Goal: Task Accomplishment & Management: Manage account settings

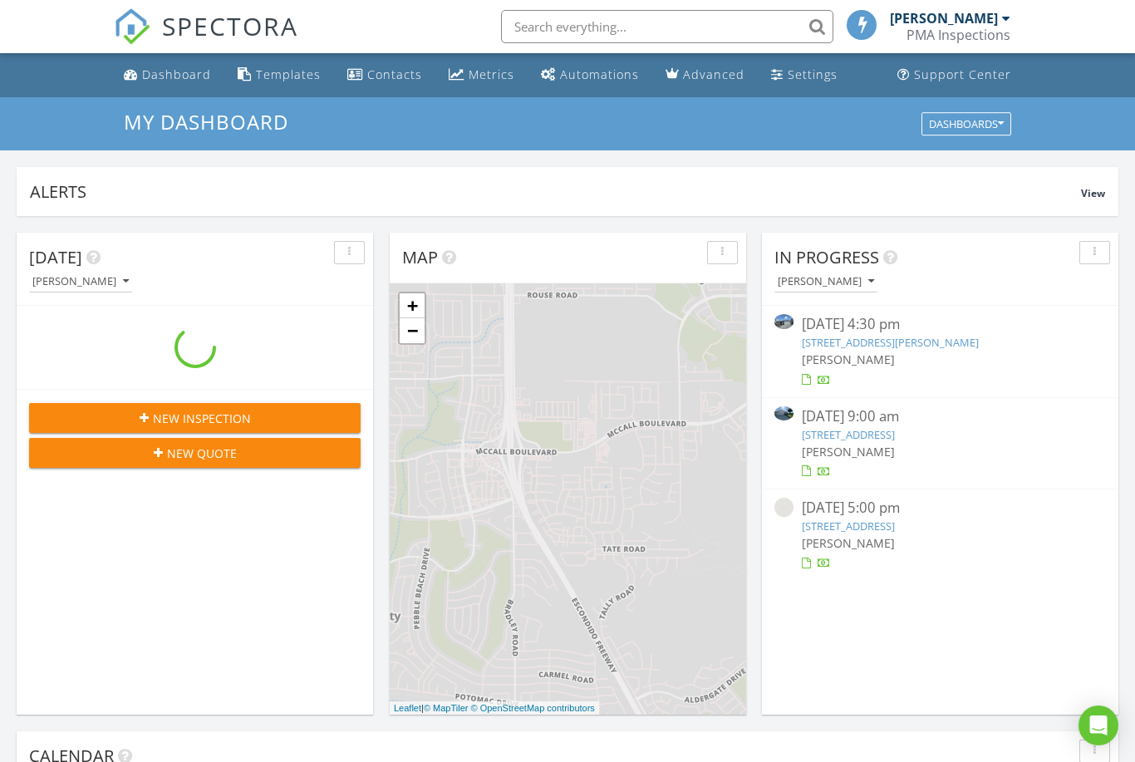
scroll to position [1513, 1136]
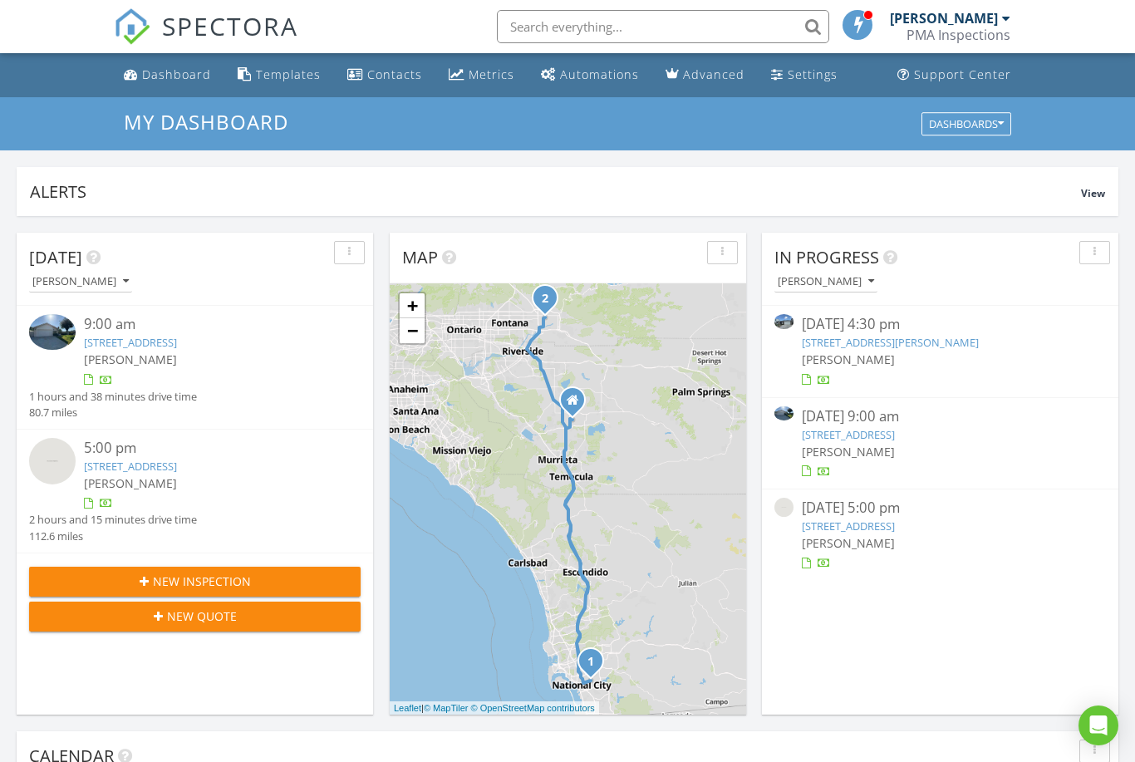
click at [943, 338] on link "11520 Alana Ln, Beaumont, CA 92223" at bounding box center [890, 342] width 177 height 15
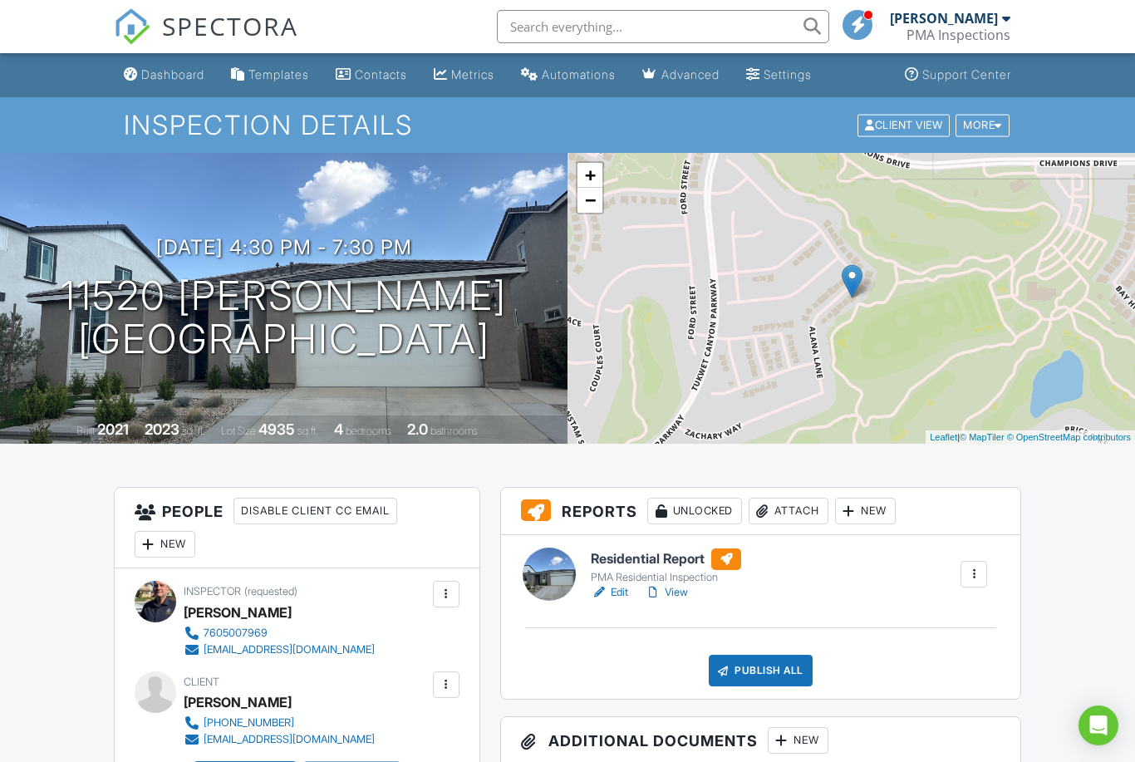
click at [611, 592] on link "Edit" at bounding box center [609, 592] width 37 height 17
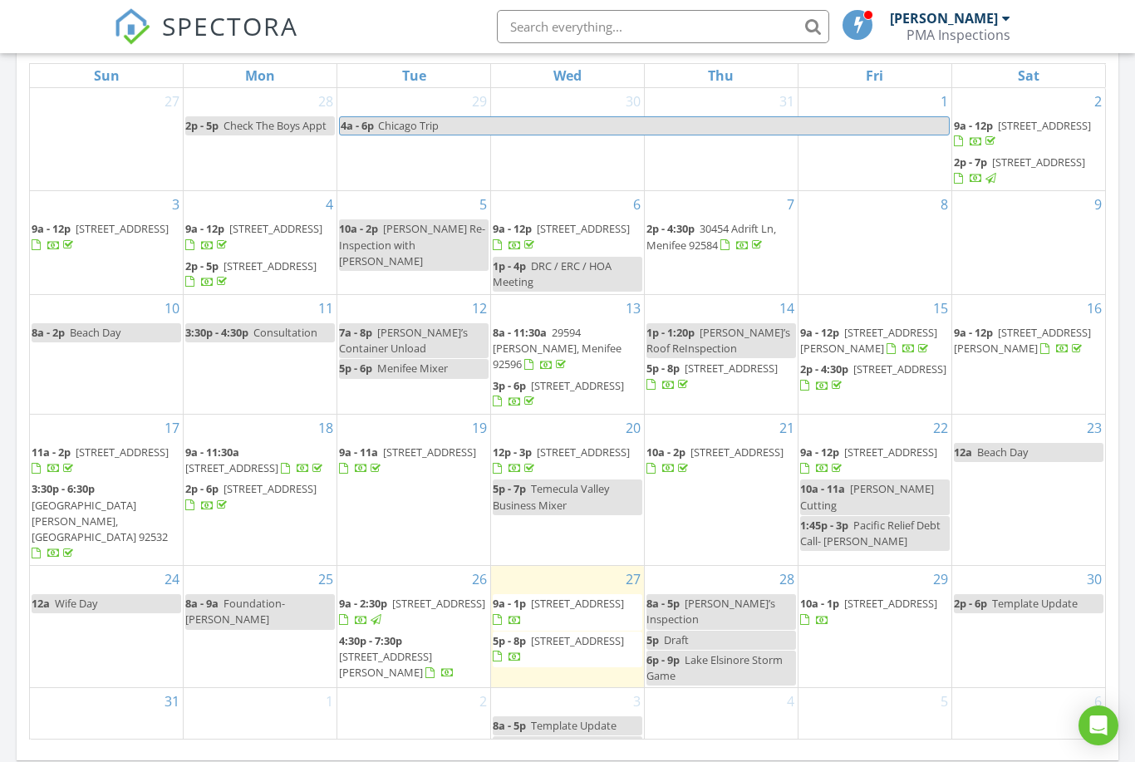
scroll to position [816, 0]
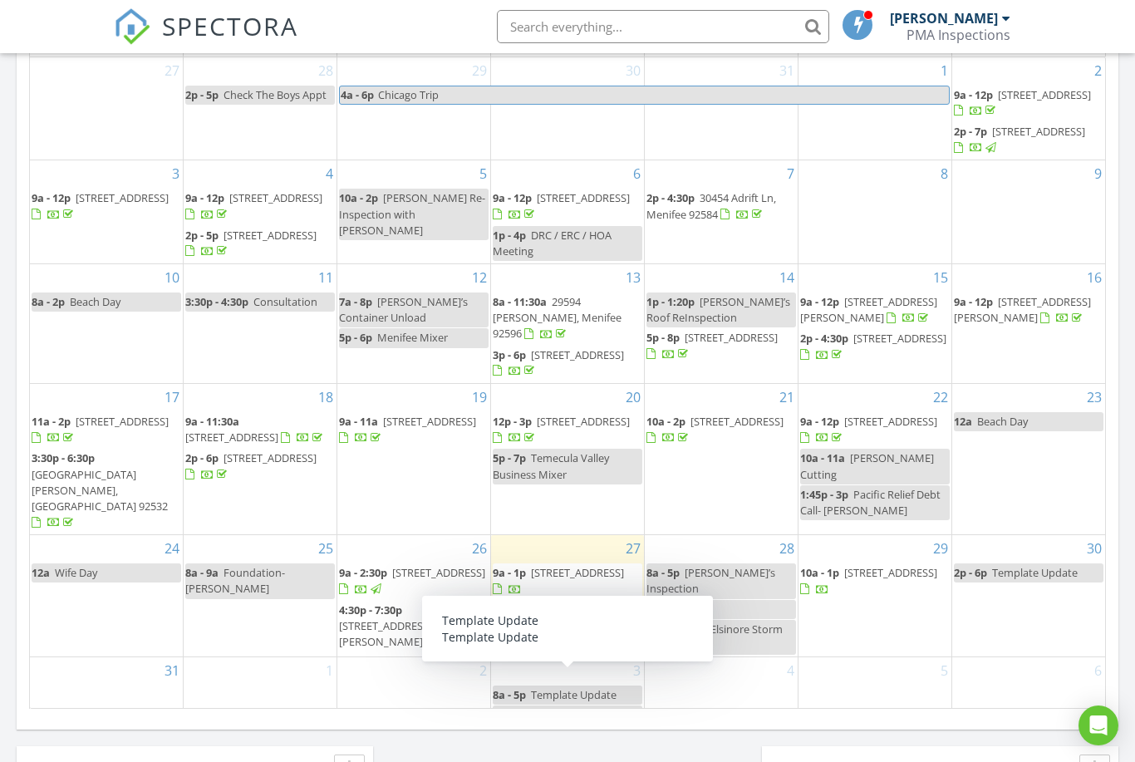
click at [403, 698] on div "2" at bounding box center [413, 691] width 153 height 69
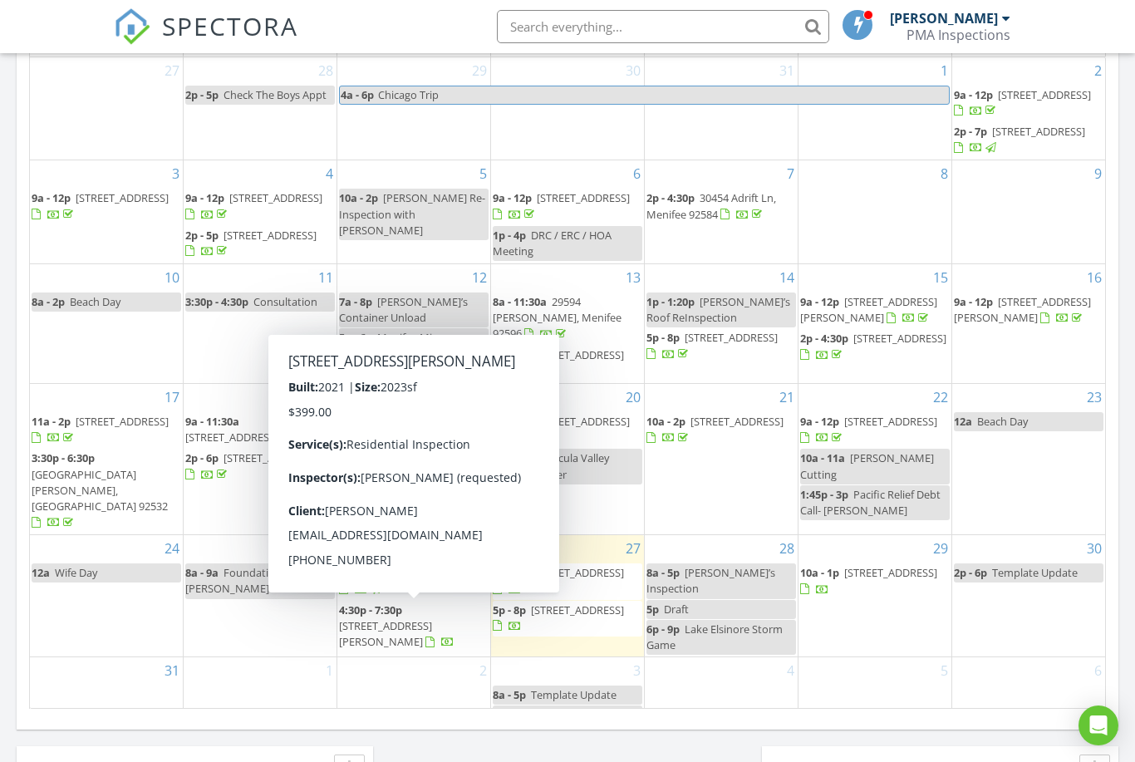
click at [415, 624] on span "11520 Alana Ln, Beaumont 92223" at bounding box center [385, 633] width 93 height 31
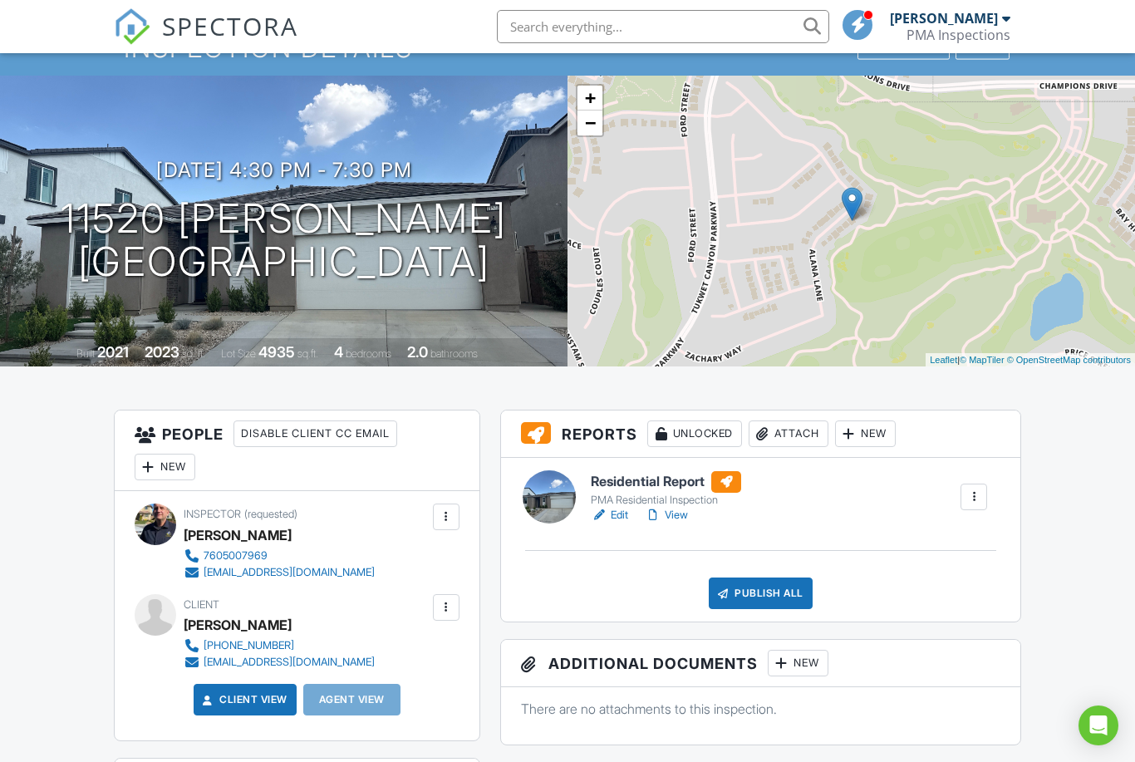
scroll to position [260, 0]
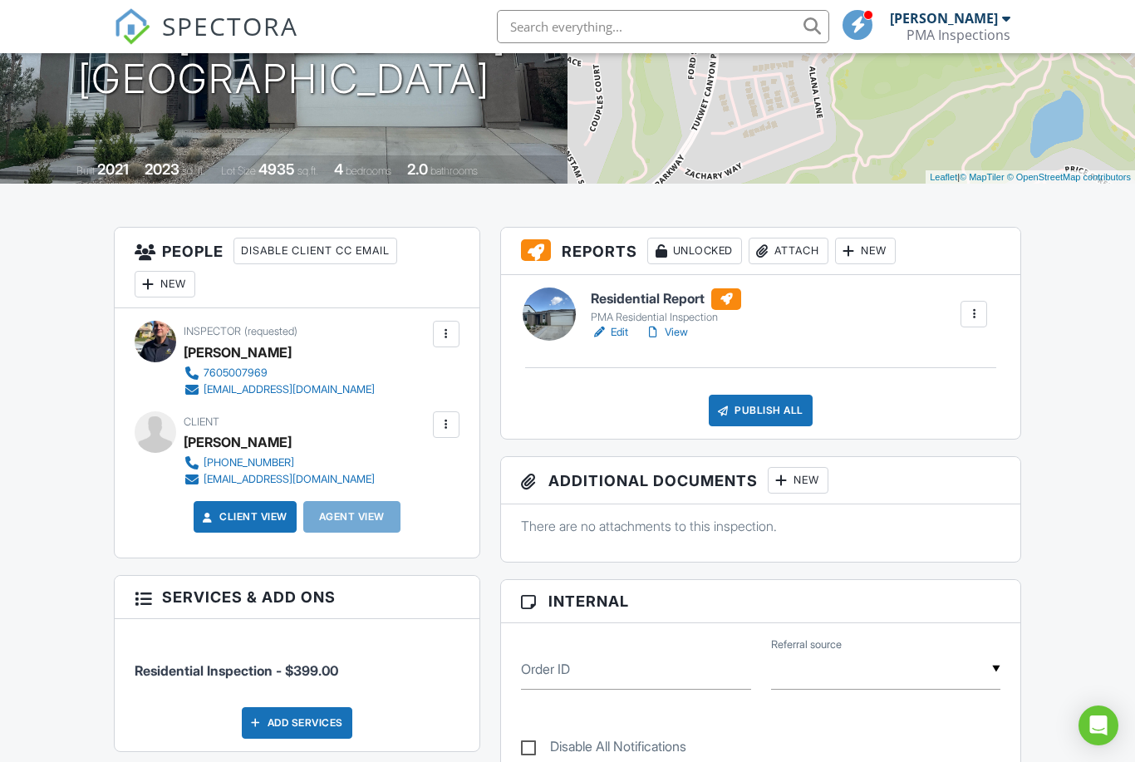
click at [150, 279] on div at bounding box center [148, 284] width 17 height 17
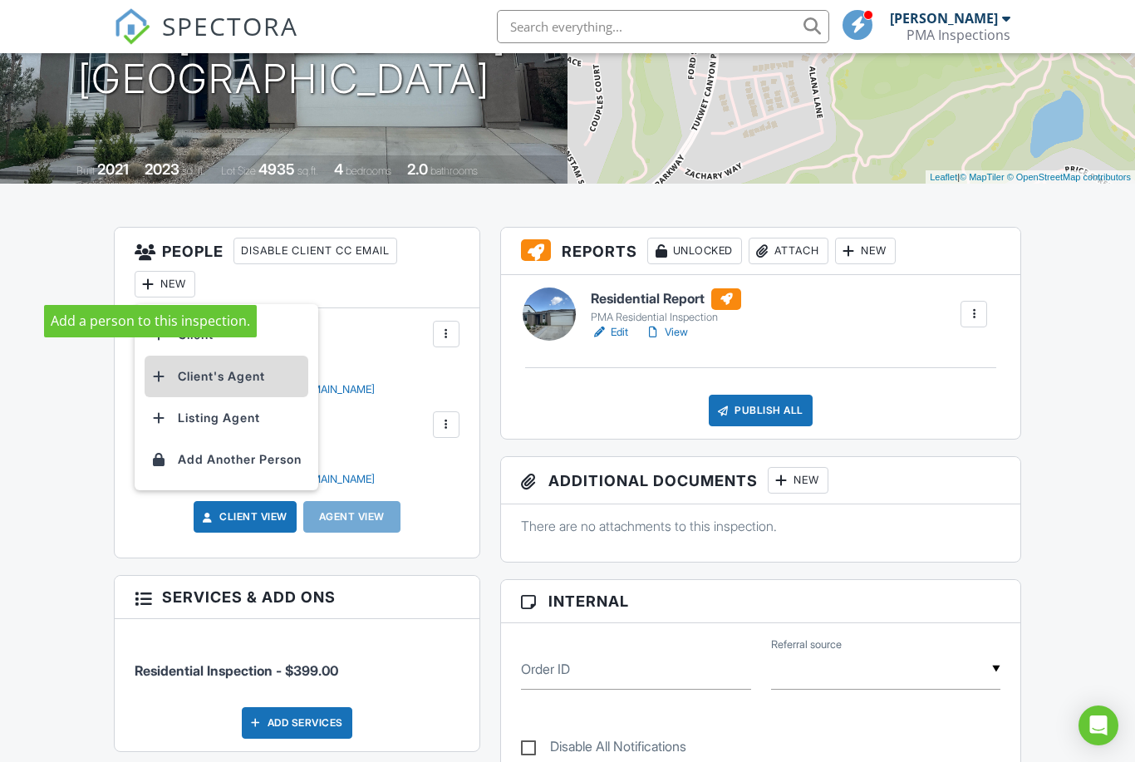
click at [193, 379] on li "Client's Agent" at bounding box center [227, 377] width 164 height 42
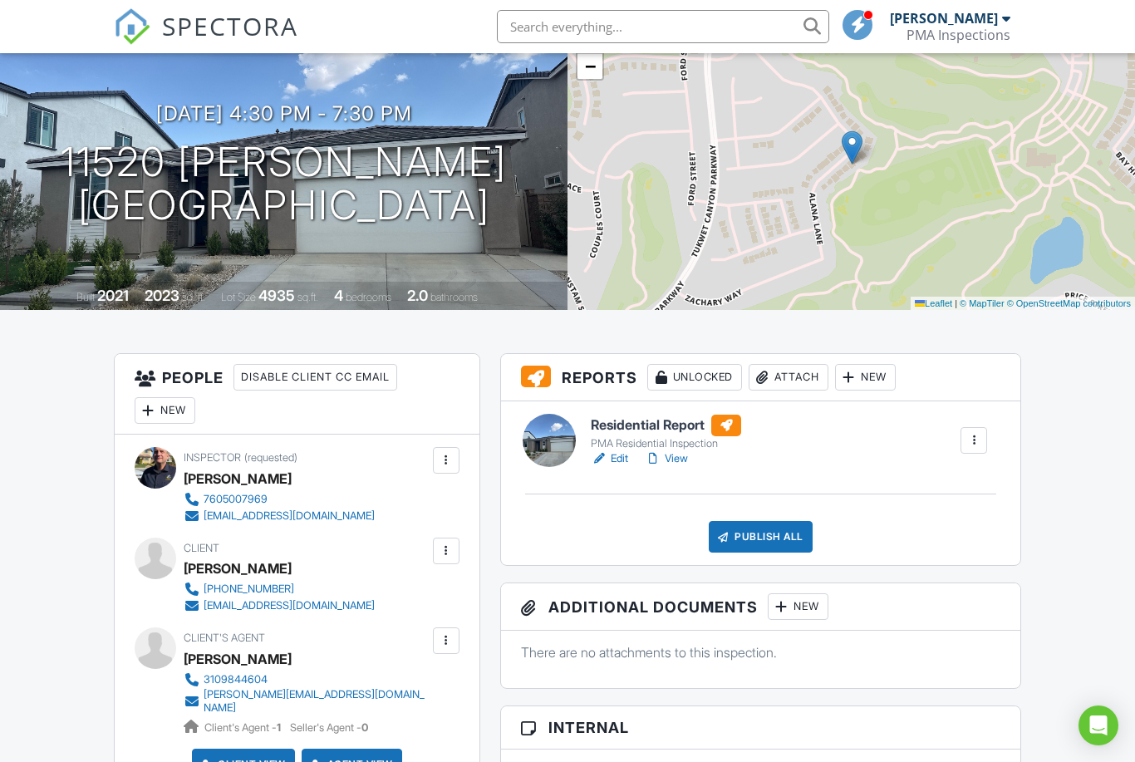
scroll to position [133, 0]
click at [764, 524] on div "Publish All" at bounding box center [761, 538] width 104 height 32
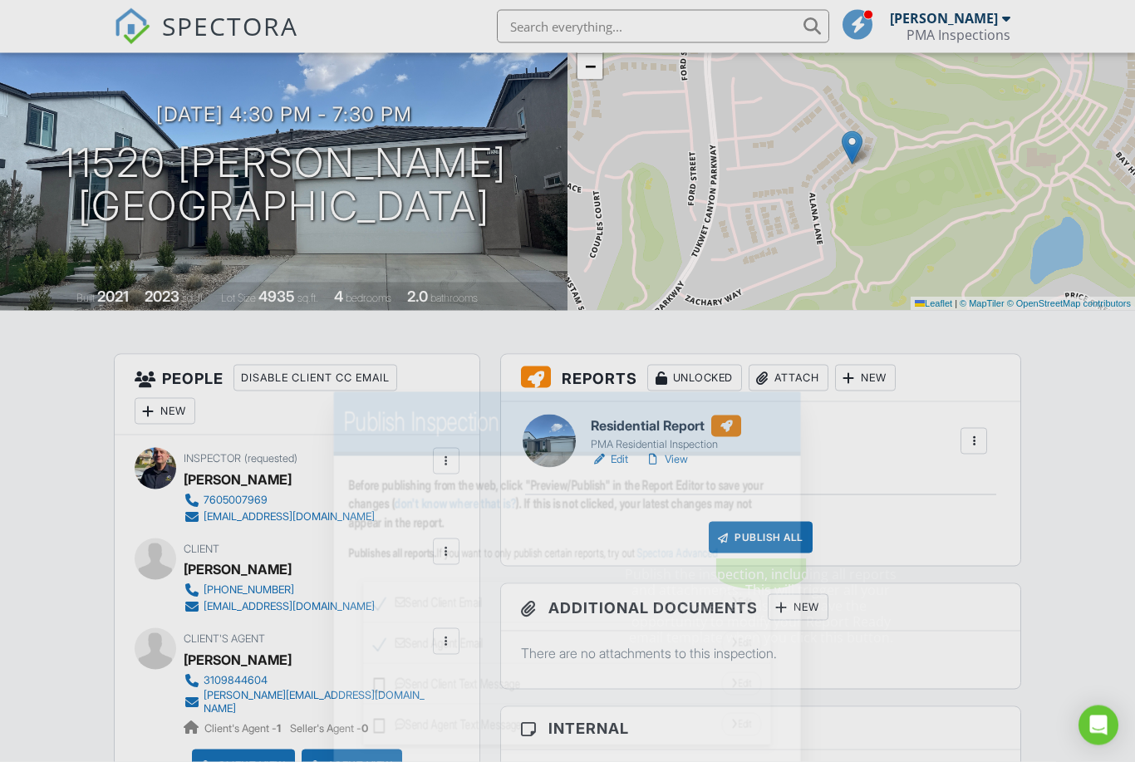
scroll to position [134, 0]
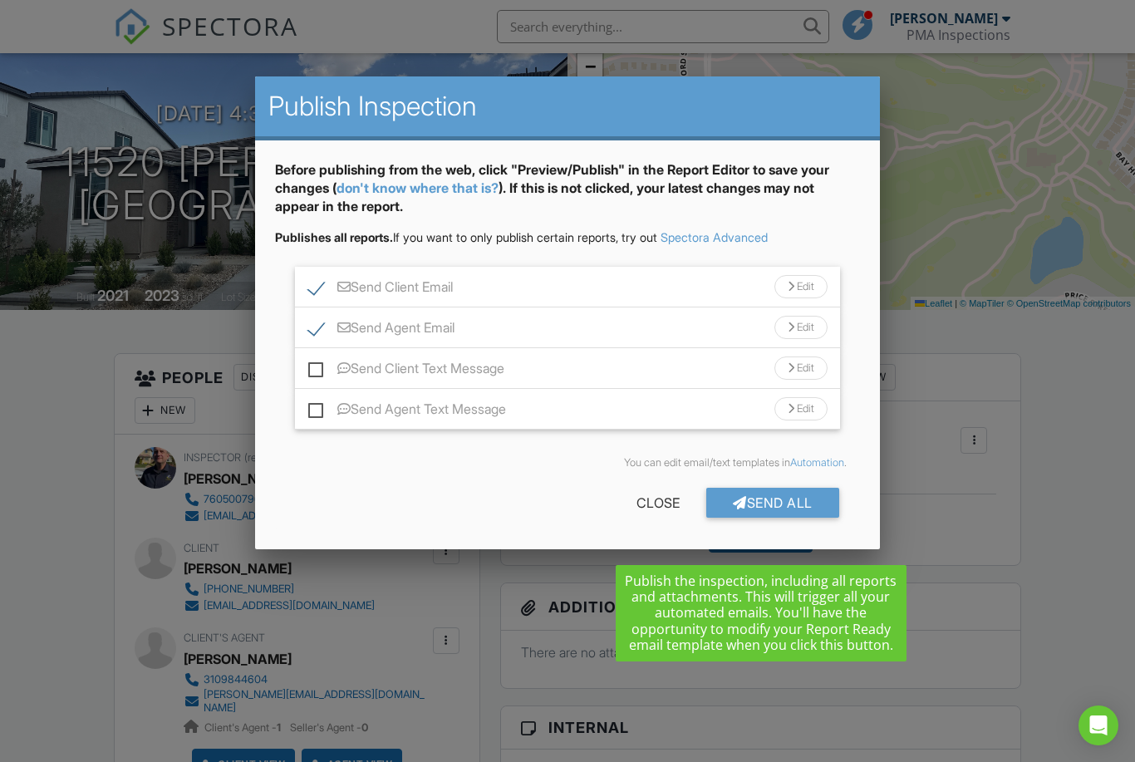
click at [317, 374] on label "Send Client Text Message" at bounding box center [406, 371] width 196 height 21
click at [317, 366] on input "Send Client Text Message" at bounding box center [313, 360] width 11 height 11
checkbox input "true"
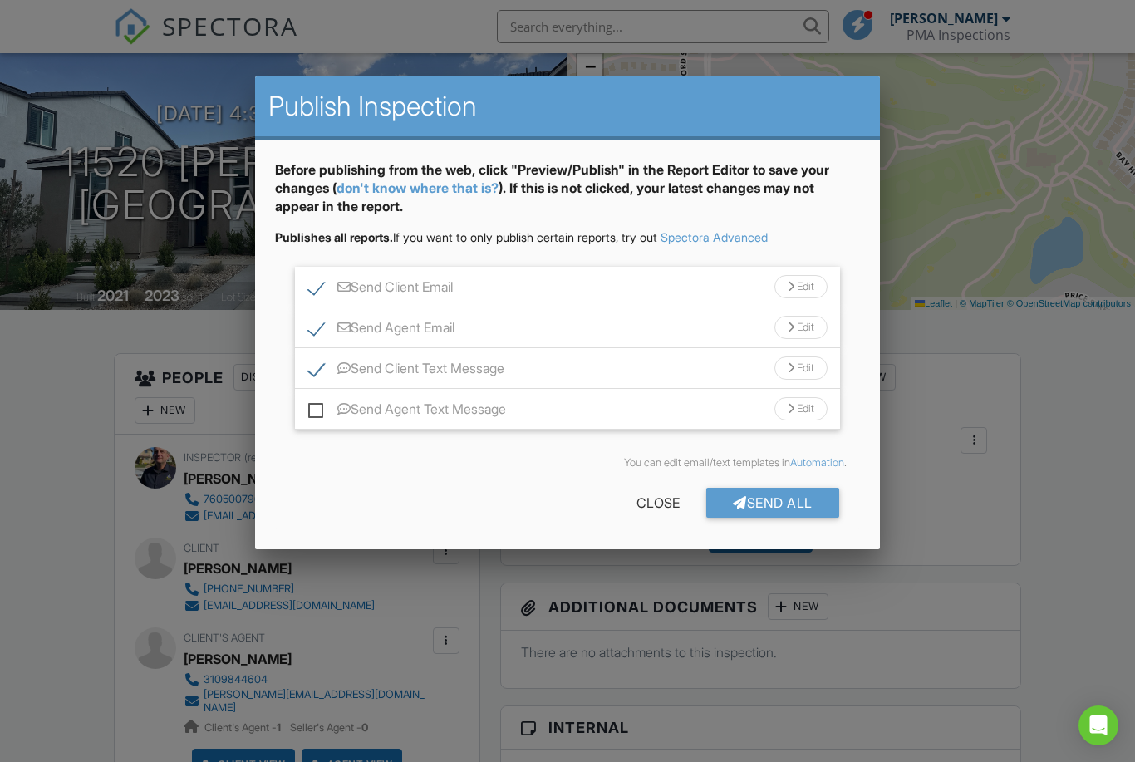
click at [314, 415] on label "Send Agent Text Message" at bounding box center [407, 411] width 198 height 21
click at [314, 406] on input "Send Agent Text Message" at bounding box center [313, 400] width 11 height 11
checkbox input "true"
click at [771, 509] on div "Send All" at bounding box center [772, 503] width 133 height 30
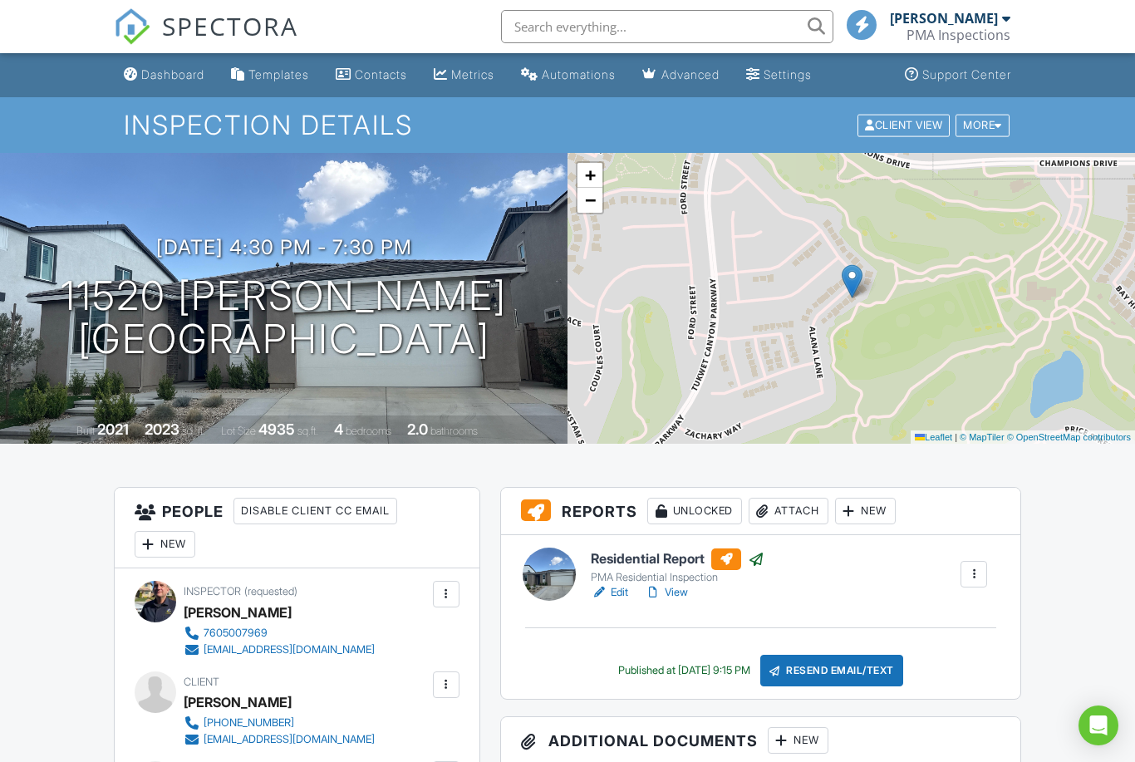
scroll to position [134, 0]
